Goal: Transaction & Acquisition: Purchase product/service

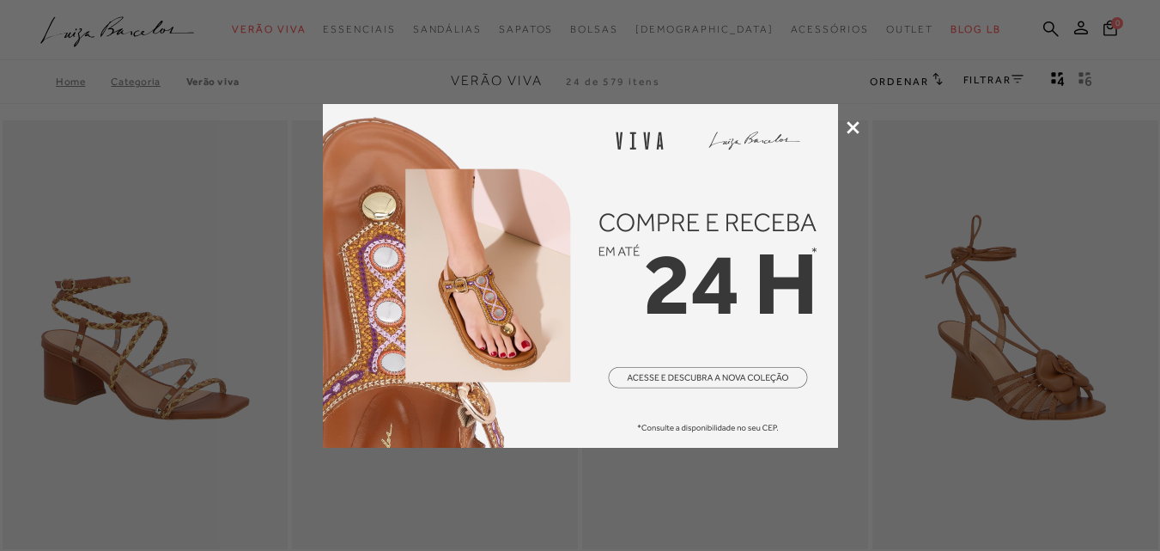
click at [851, 125] on icon at bounding box center [853, 127] width 13 height 13
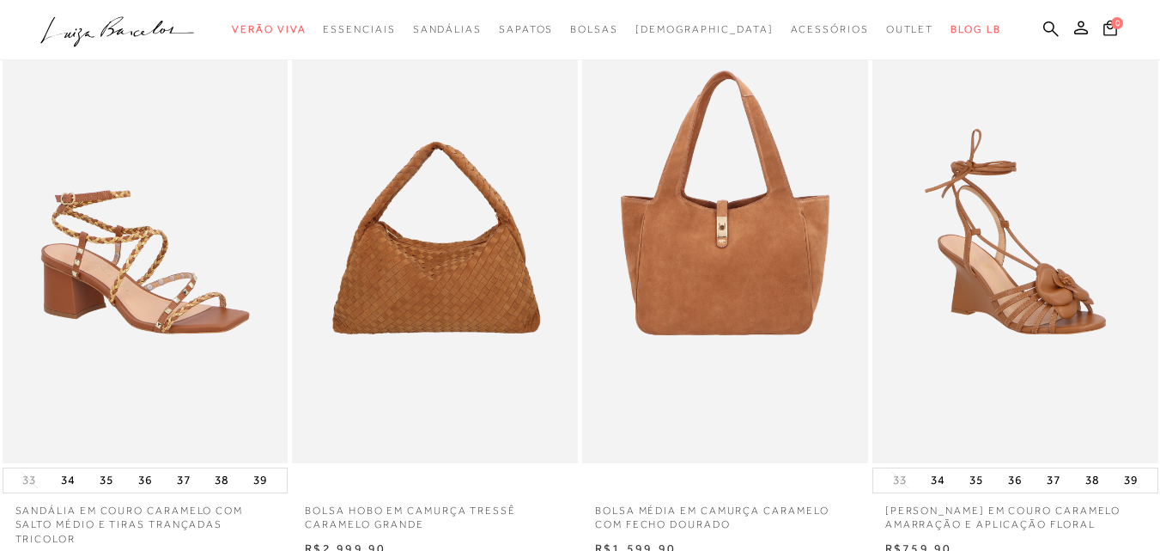
scroll to position [172, 0]
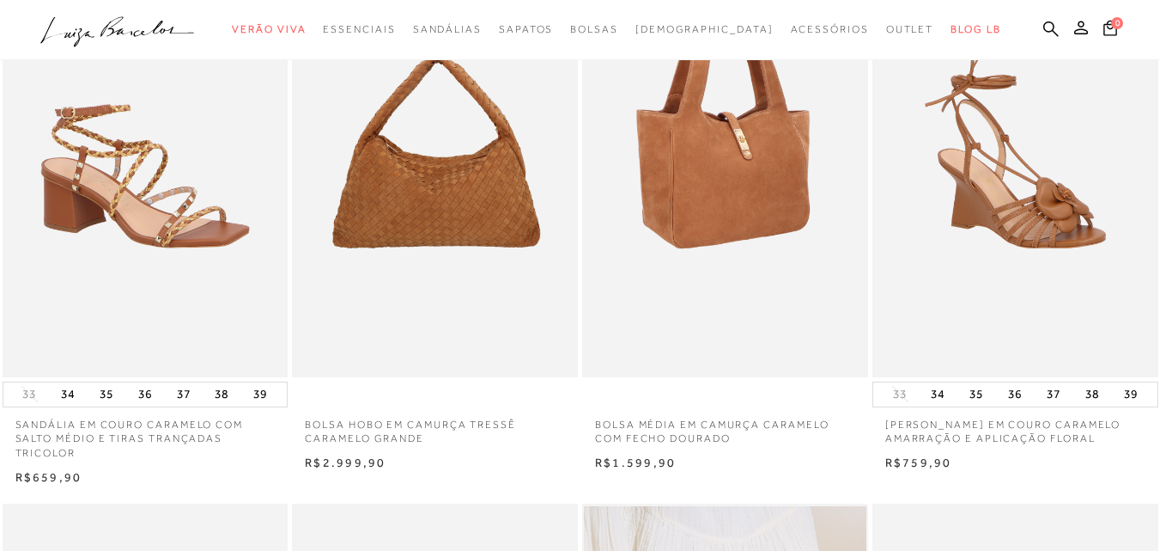
click at [767, 180] on img at bounding box center [726, 162] width 284 height 429
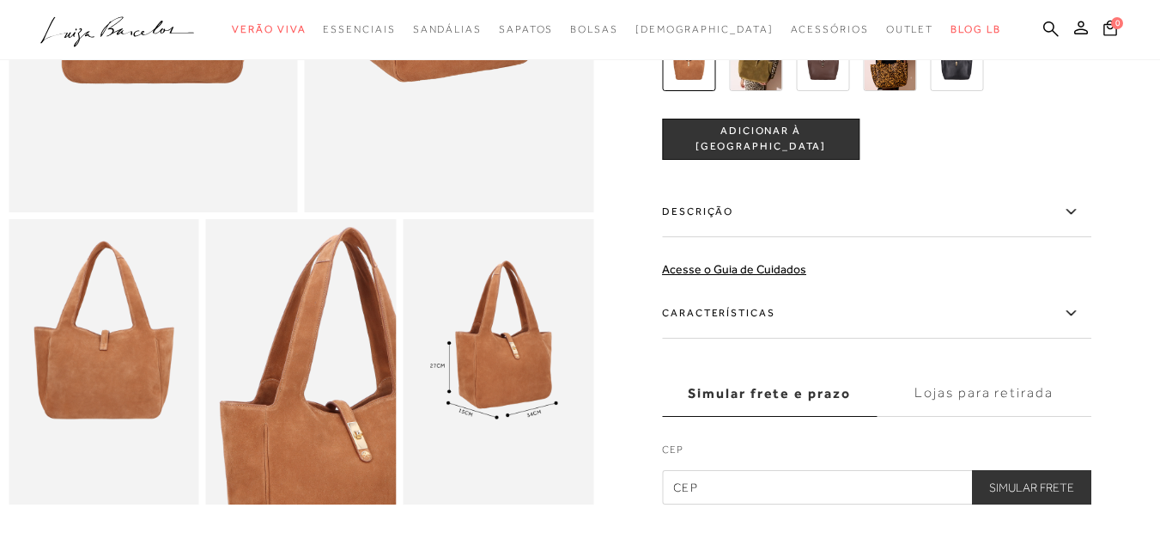
scroll to position [172, 0]
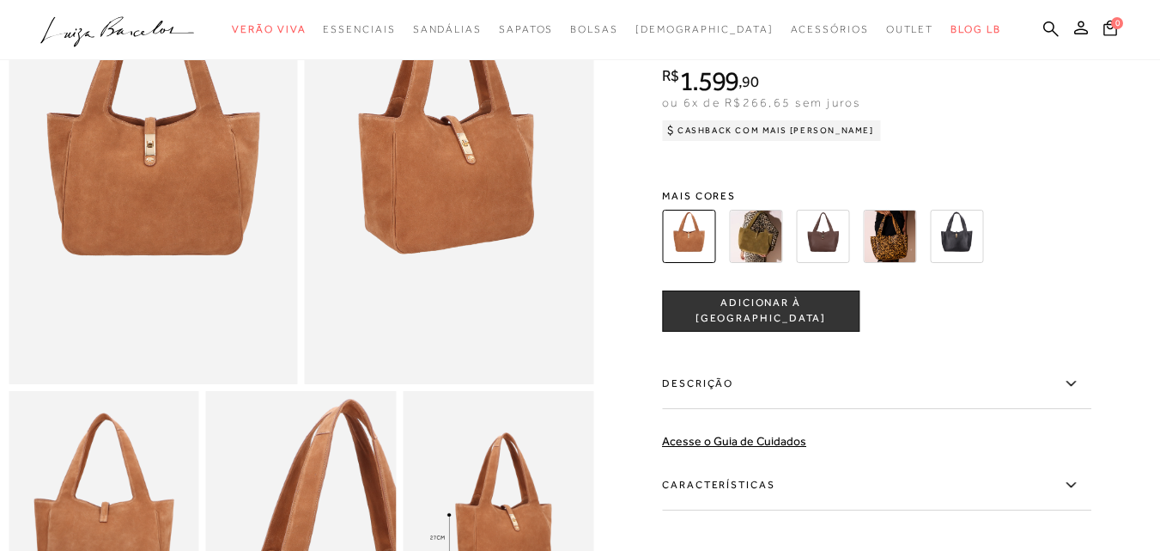
click at [830, 241] on img at bounding box center [822, 236] width 53 height 53
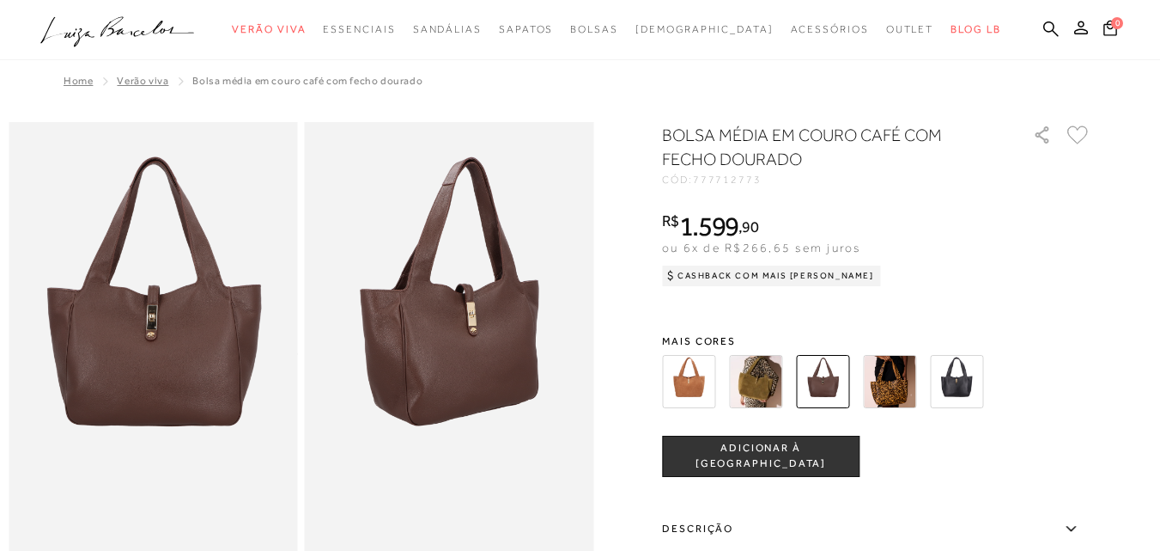
click at [700, 372] on img at bounding box center [688, 381] width 53 height 53
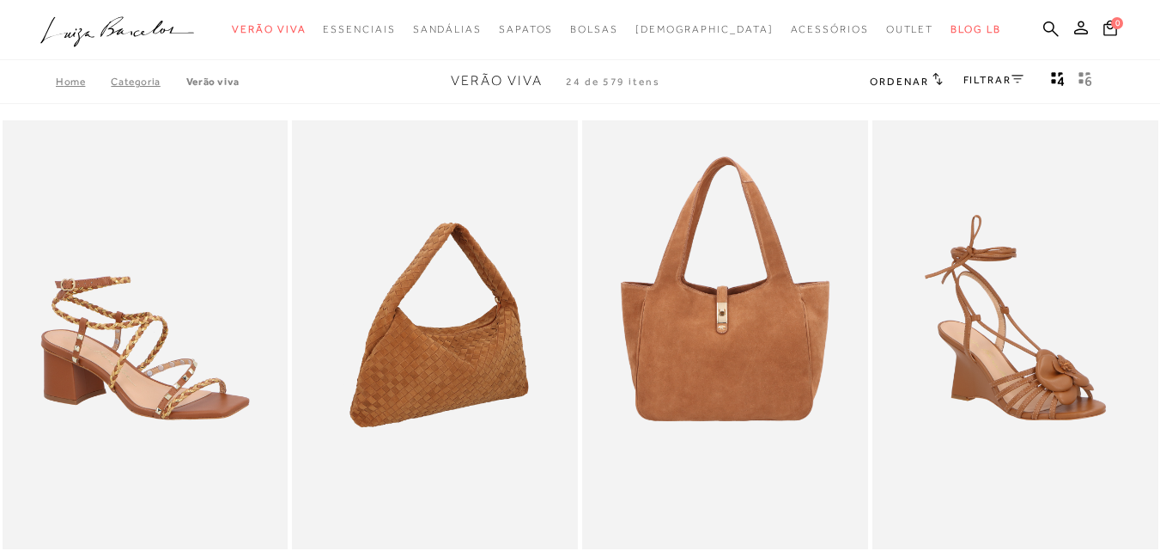
click at [420, 314] on img at bounding box center [436, 334] width 284 height 429
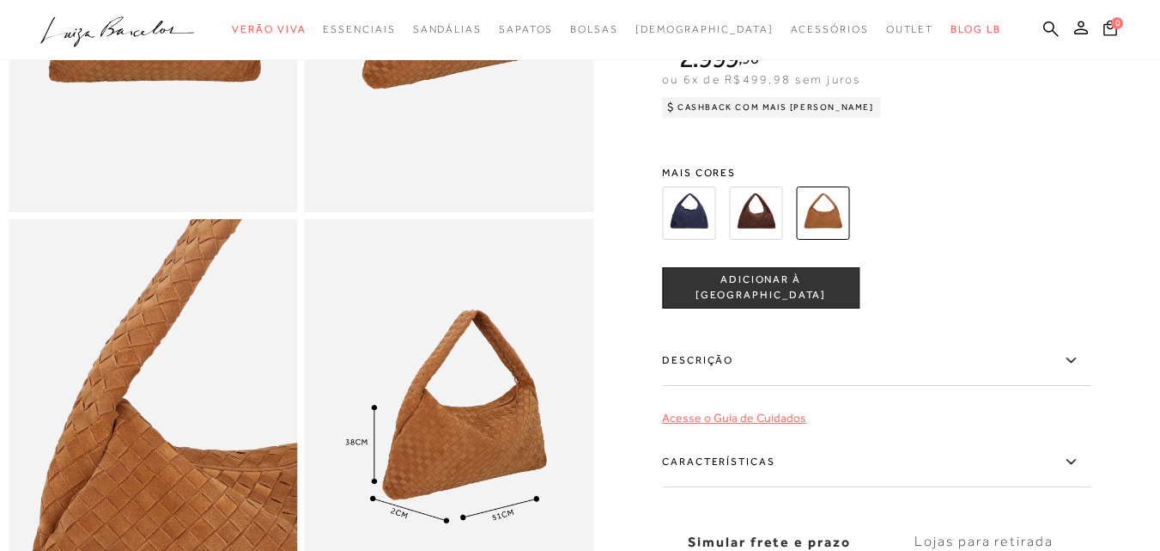
scroll to position [429, 0]
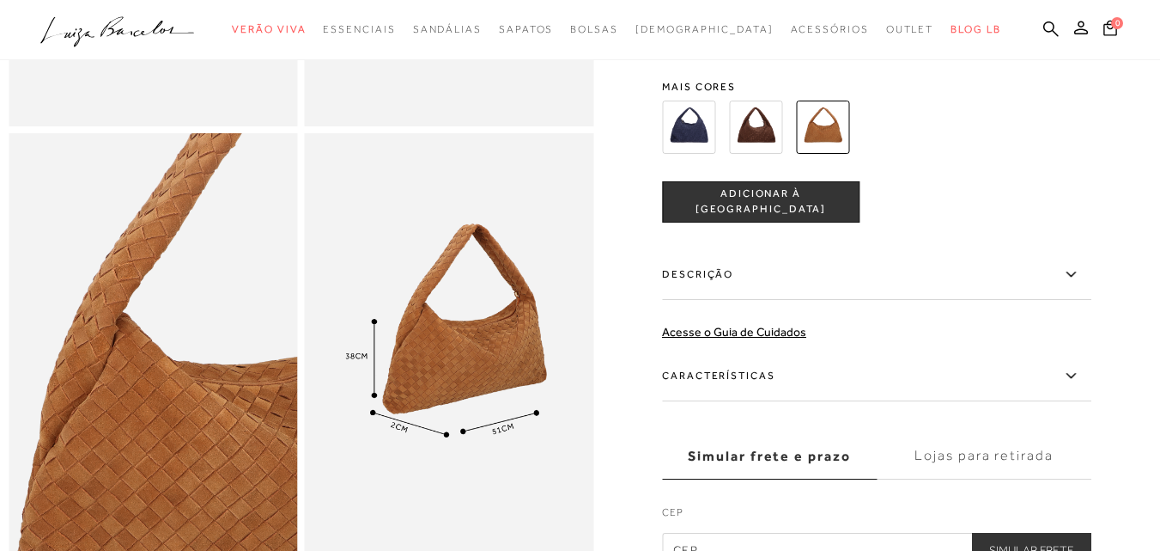
click at [773, 132] on img at bounding box center [755, 126] width 53 height 53
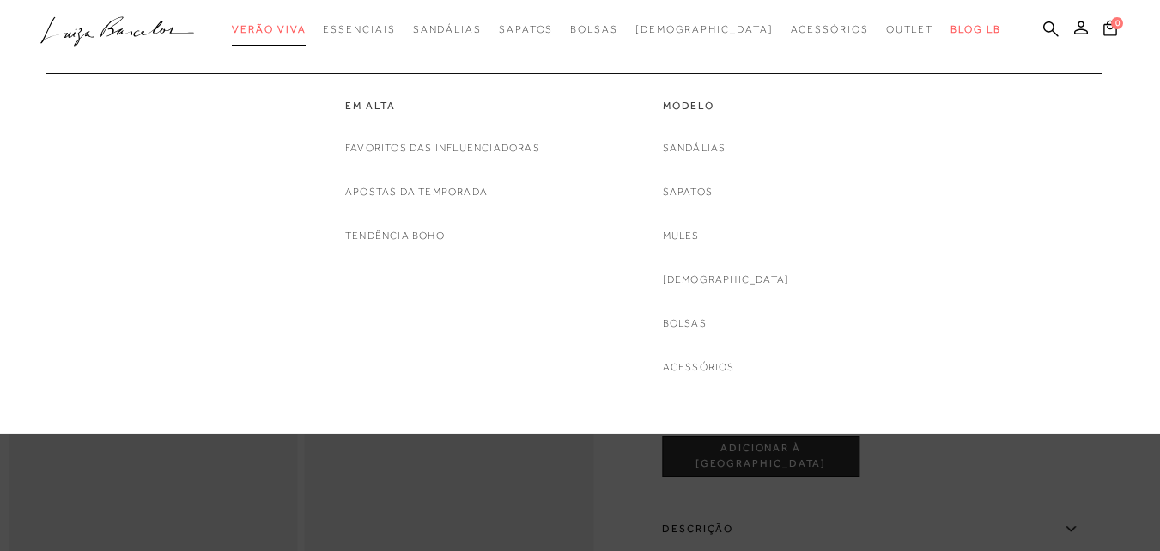
click at [306, 24] on span "Verão Viva" at bounding box center [269, 29] width 74 height 12
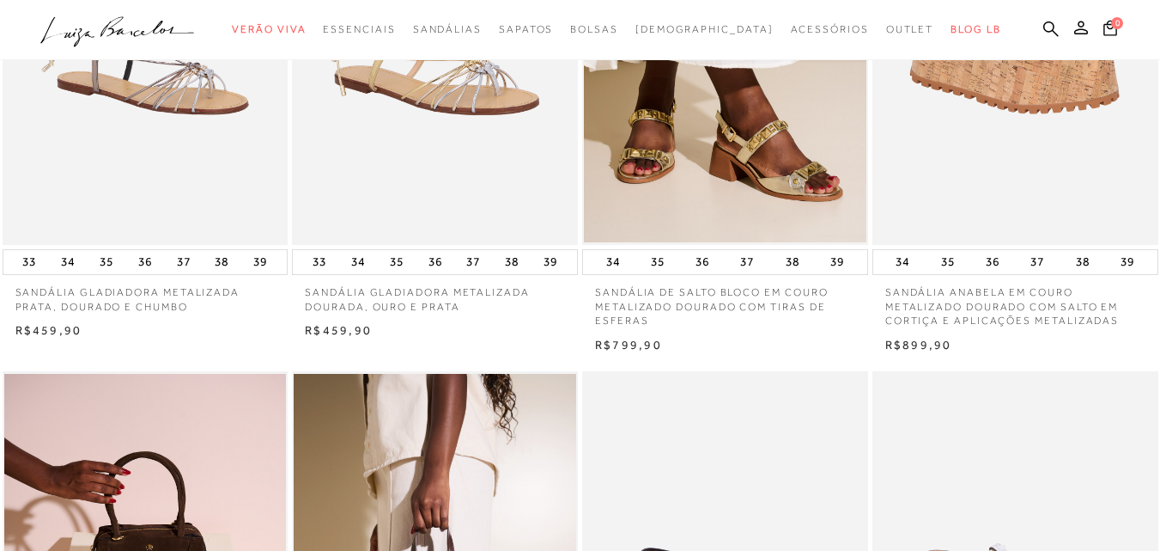
scroll to position [344, 0]
